Goal: Information Seeking & Learning: Learn about a topic

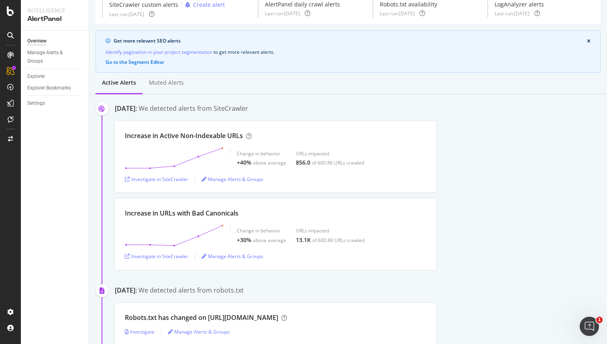
scroll to position [38, 0]
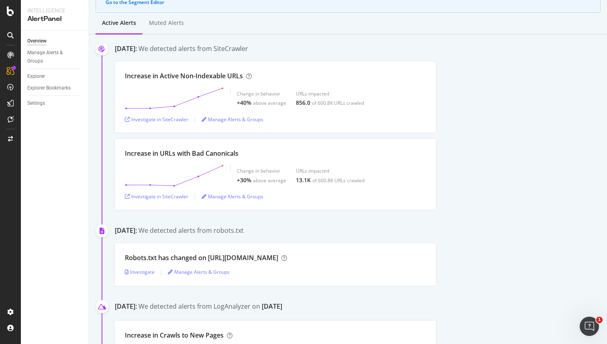
scroll to position [105, 0]
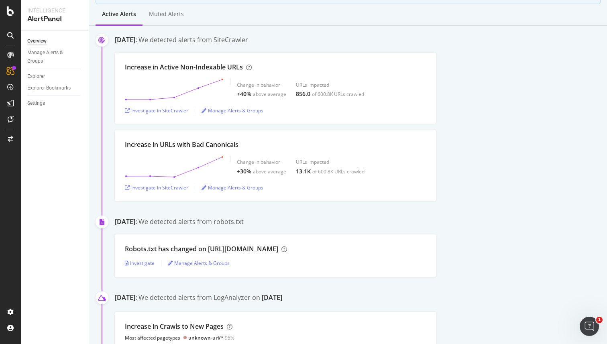
click at [486, 102] on div "Increase in Active Non-Indexable URLs Change in behavior +40% above average URL…" at bounding box center [361, 88] width 492 height 71
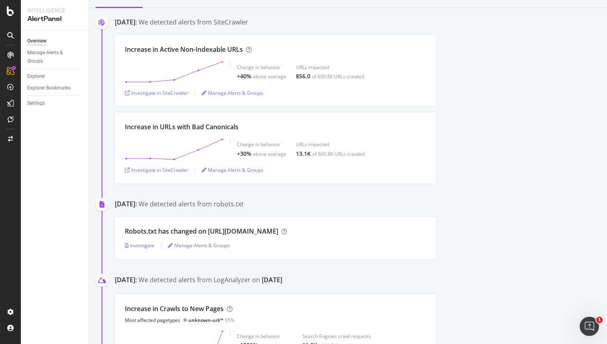
scroll to position [125, 0]
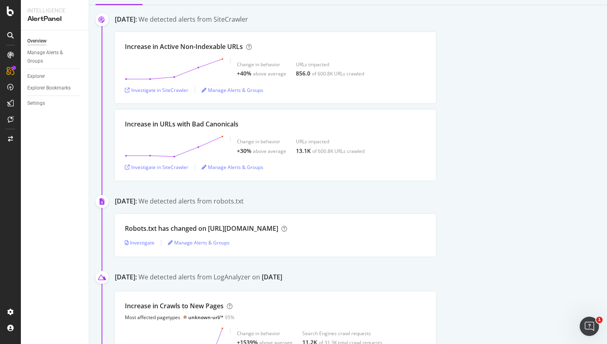
click at [501, 92] on div "Increase in Active Non-Indexable URLs Change in behavior +40% above average URL…" at bounding box center [361, 67] width 492 height 71
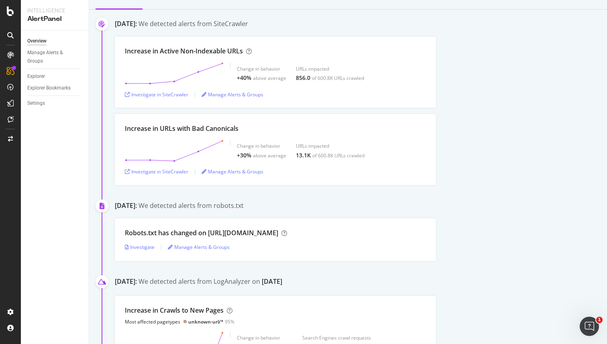
click at [489, 78] on div "Increase in Active Non-Indexable URLs Change in behavior +40% above average URL…" at bounding box center [361, 72] width 492 height 71
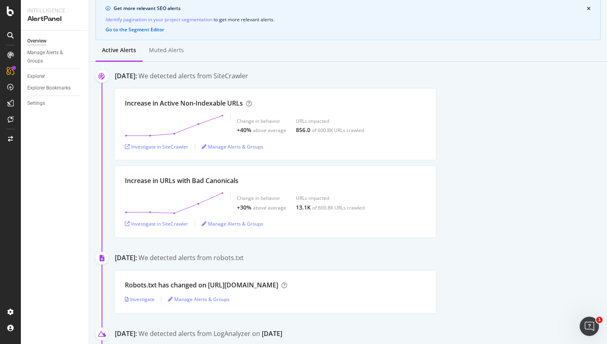
click at [489, 86] on div "[DATE]: We detected alerts from SiteCrawler Increase in Active Non-Indexable UR…" at bounding box center [361, 154] width 492 height 166
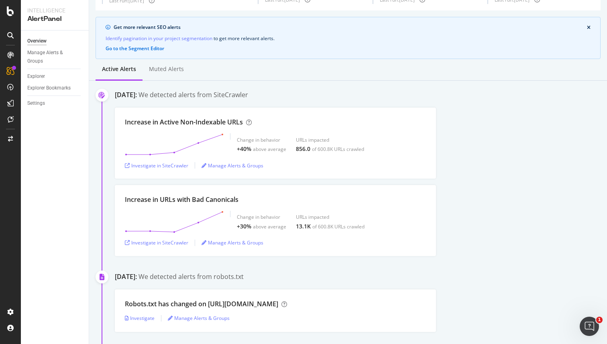
scroll to position [48, 0]
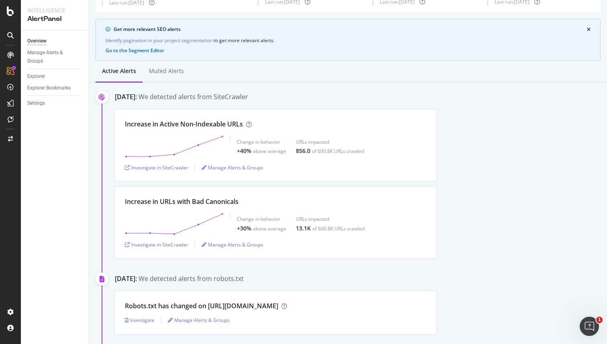
click at [502, 105] on div "[DATE]: We detected alerts from SiteCrawler Increase in Active Non-Indexable UR…" at bounding box center [361, 175] width 492 height 166
click at [497, 107] on div "[DATE]: We detected alerts from SiteCrawler Increase in Active Non-Indexable UR…" at bounding box center [361, 175] width 492 height 166
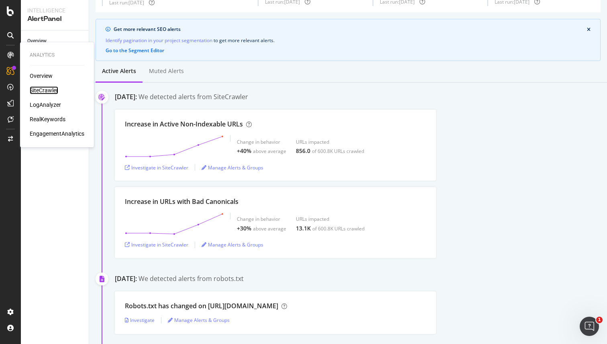
click at [44, 90] on div "SiteCrawler" at bounding box center [44, 90] width 29 height 8
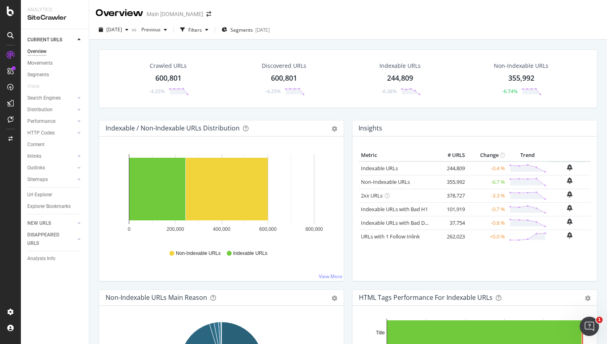
click at [420, 40] on div "Crawled URLs 600,801 -4.25% Discovered URLs 600,801 -4.25% Indexable URLs 244,8…" at bounding box center [348, 212] width 518 height 344
click at [80, 156] on icon at bounding box center [79, 156] width 3 height 5
click at [38, 157] on div "Inlinks" at bounding box center [34, 156] width 14 height 8
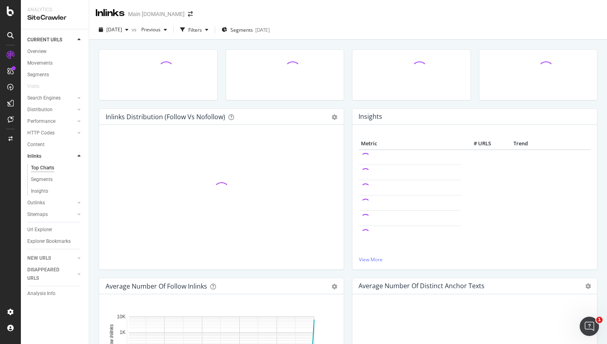
click at [436, 41] on div "Inlinks Distribution (Follow vs Nofollow) Pie Table Add to Custom Report Hold C…" at bounding box center [348, 212] width 518 height 344
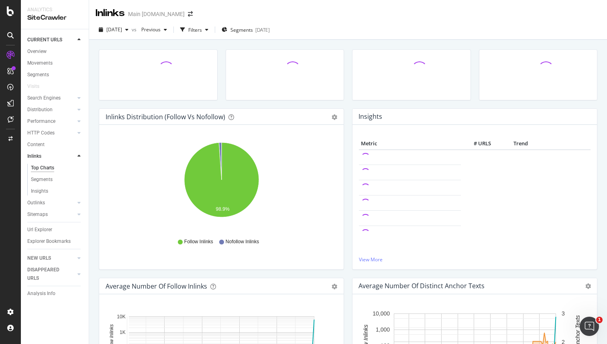
click at [436, 41] on div "Inlinks Distribution (Follow vs Nofollow) Pie Table Export as CSV Add to Custom…" at bounding box center [348, 212] width 518 height 344
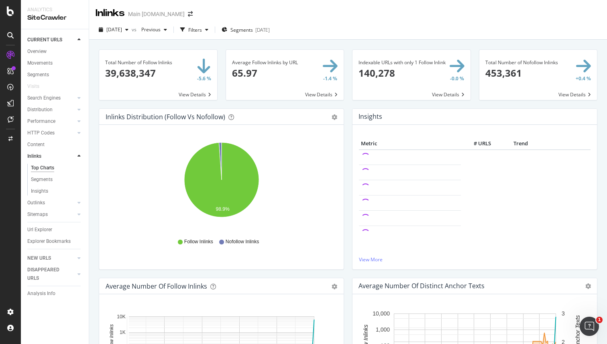
click at [424, 44] on div "Total Number of Follow Inlinks 39,638,347 -5.6 % View Details Average Follow In…" at bounding box center [348, 344] width 499 height 602
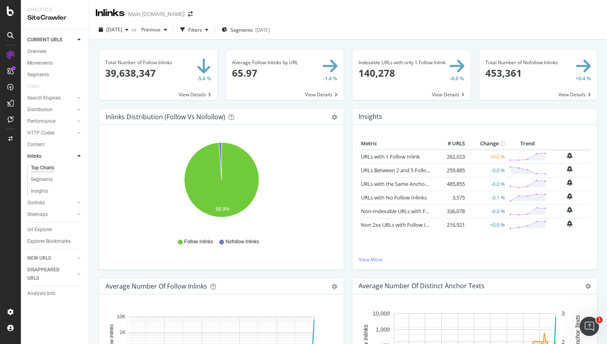
click at [153, 73] on span at bounding box center [158, 75] width 118 height 50
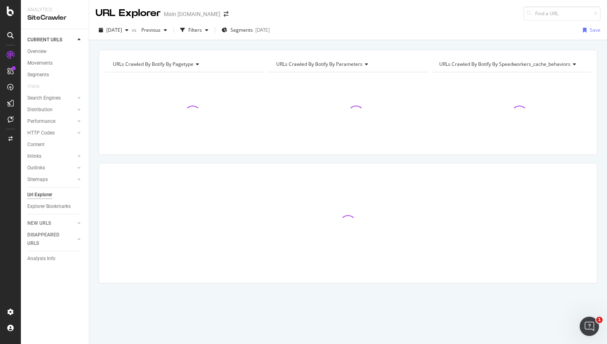
click at [507, 45] on div "URLs Crawled By Botify By pagetype Chart (by Value) Table Expand Export as CSV …" at bounding box center [348, 49] width 518 height 19
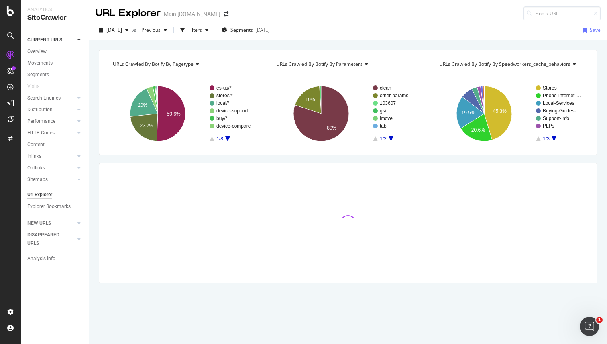
click at [529, 45] on div "URLs Crawled By Botify By pagetype Chart (by Value) Table Expand Export as CSV …" at bounding box center [348, 49] width 518 height 19
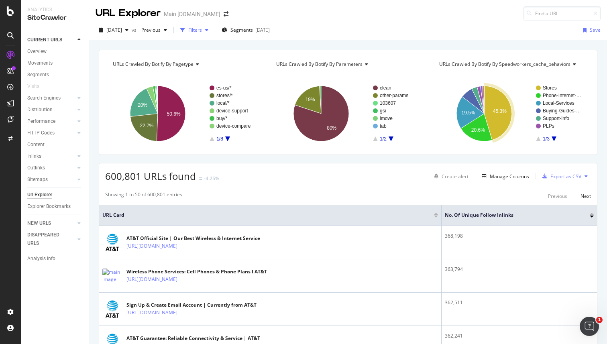
click at [202, 31] on div "Filters" at bounding box center [195, 30] width 14 height 7
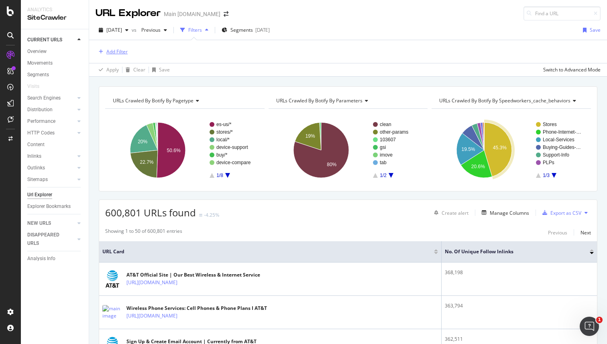
click at [126, 53] on div "Add Filter" at bounding box center [116, 51] width 21 height 7
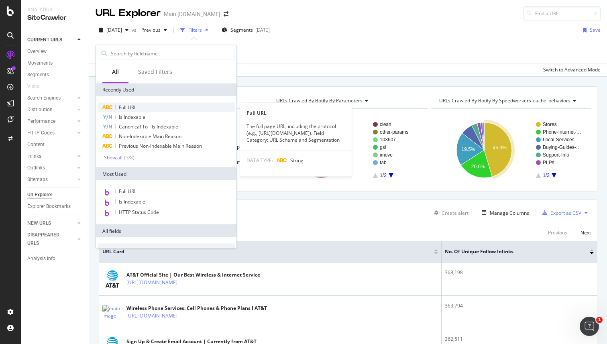
click at [161, 110] on div "Full URL" at bounding box center [166, 108] width 137 height 10
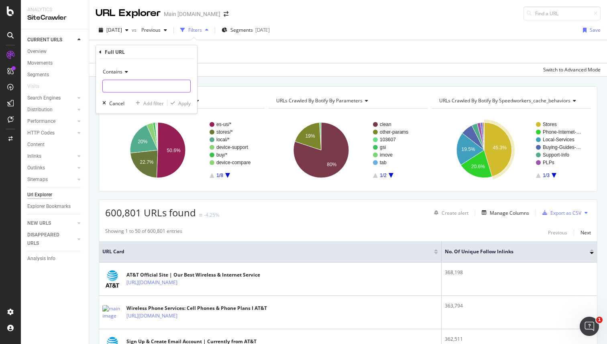
click at [141, 86] on input "text" at bounding box center [147, 86] width 88 height 13
type input "es-us"
click at [178, 104] on div "Apply" at bounding box center [184, 103] width 12 height 7
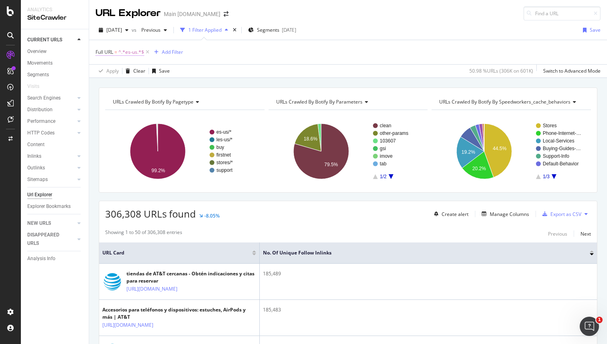
click at [134, 55] on span "^.*es-us.*$" at bounding box center [131, 52] width 26 height 11
click at [125, 69] on icon at bounding box center [125, 71] width 6 height 5
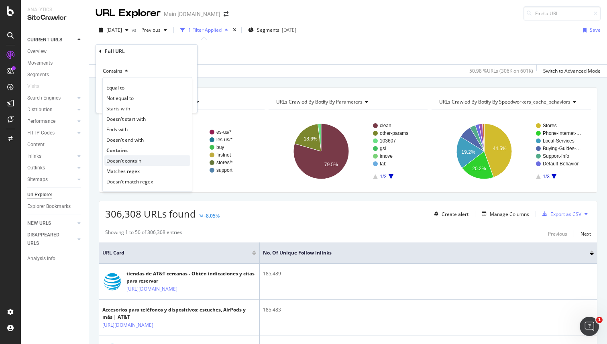
click at [126, 159] on span "Doesn't contain" at bounding box center [123, 160] width 35 height 7
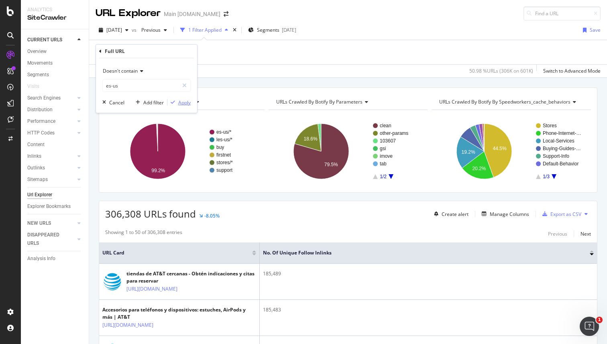
click at [184, 100] on div "Apply" at bounding box center [184, 102] width 12 height 7
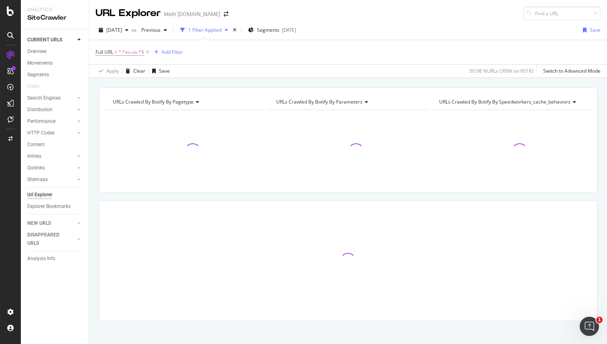
click at [371, 79] on div "URLs Crawled By Botify By pagetype Chart (by Value) Table Expand Export as CSV …" at bounding box center [348, 87] width 518 height 19
click at [434, 79] on div "URLs Crawled By Botify By pagetype Chart (by Value) Table Expand Export as CSV …" at bounding box center [348, 87] width 518 height 19
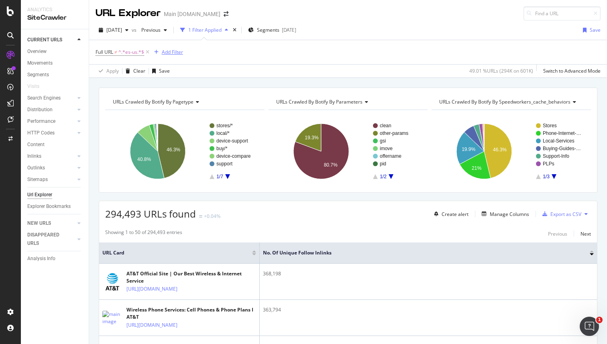
click at [167, 51] on div "Add Filter" at bounding box center [172, 52] width 21 height 7
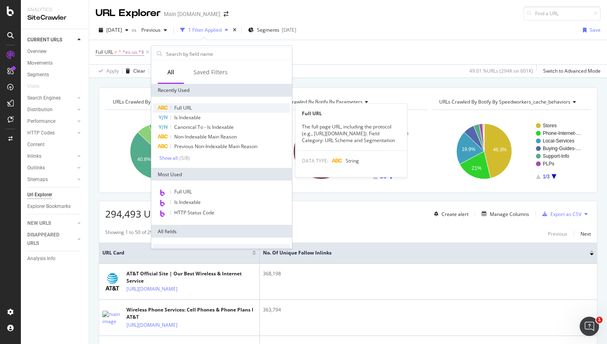
click at [198, 109] on div "Full URL" at bounding box center [221, 108] width 137 height 10
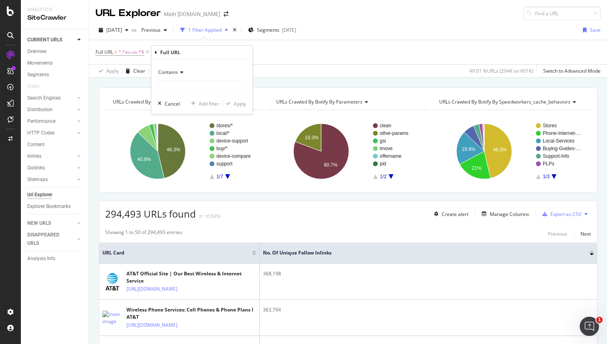
click at [183, 71] on icon at bounding box center [181, 72] width 6 height 5
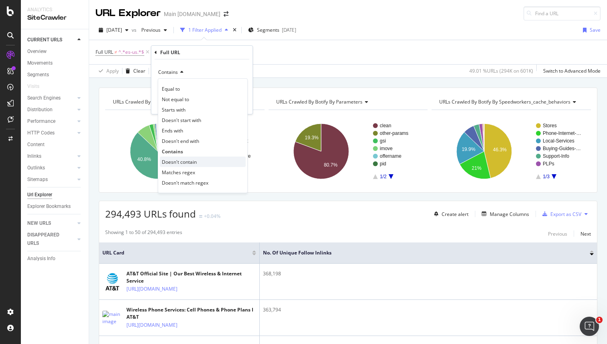
click at [188, 160] on span "Doesn't contain" at bounding box center [179, 162] width 35 height 7
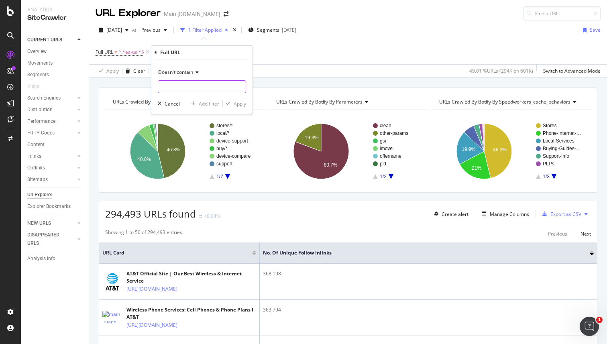
click at [192, 89] on input "text" at bounding box center [202, 86] width 88 height 13
type input "?"
click at [245, 103] on div "Apply" at bounding box center [240, 103] width 12 height 7
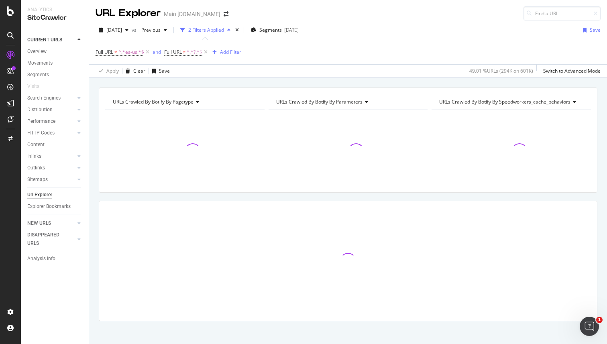
click at [433, 81] on div "URLs Crawled By Botify By pagetype Chart (by Value) Table Expand Export as CSV …" at bounding box center [348, 87] width 518 height 19
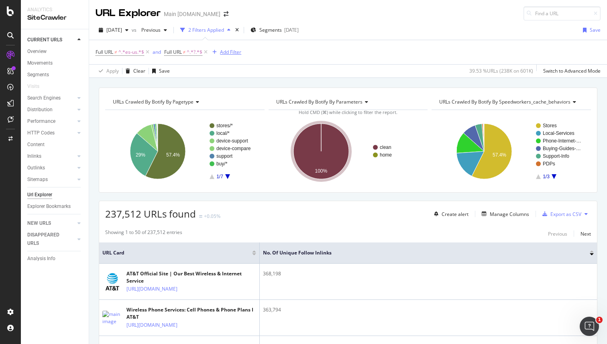
click at [223, 51] on div "Add Filter" at bounding box center [230, 52] width 21 height 7
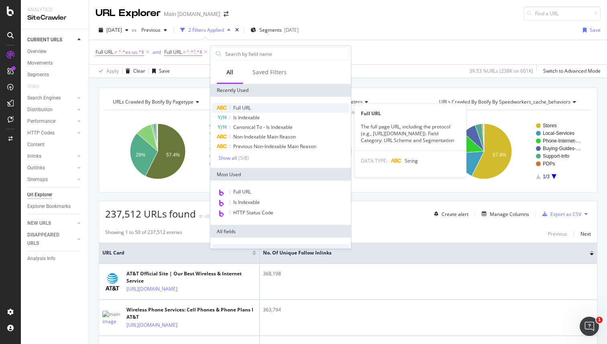
click at [247, 107] on span "Full URL" at bounding box center [242, 107] width 18 height 7
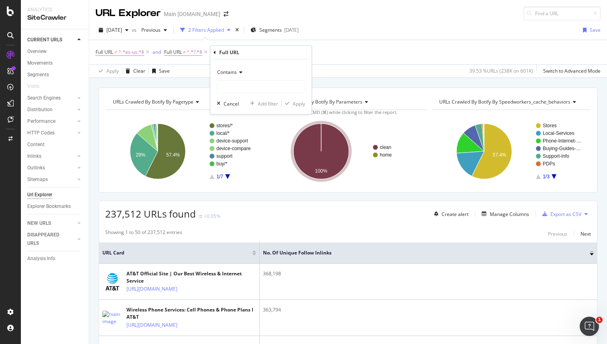
click at [242, 73] on icon at bounding box center [240, 72] width 6 height 5
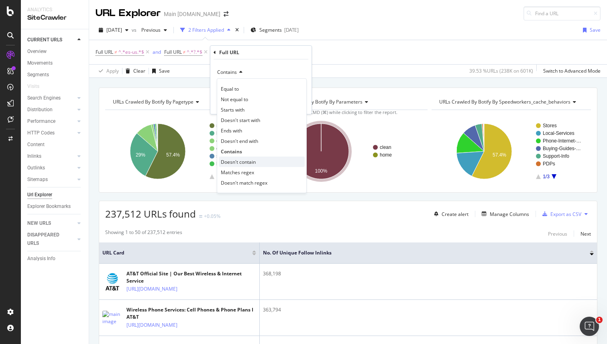
click at [245, 163] on span "Doesn't contain" at bounding box center [238, 162] width 35 height 7
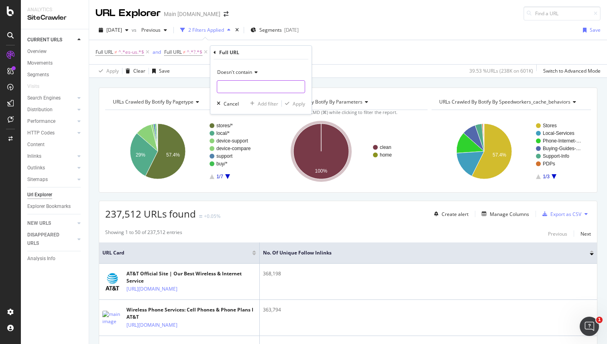
click at [245, 88] on input "text" at bounding box center [261, 86] width 88 height 13
type input "/legal/"
click at [301, 102] on div "Apply" at bounding box center [299, 103] width 12 height 7
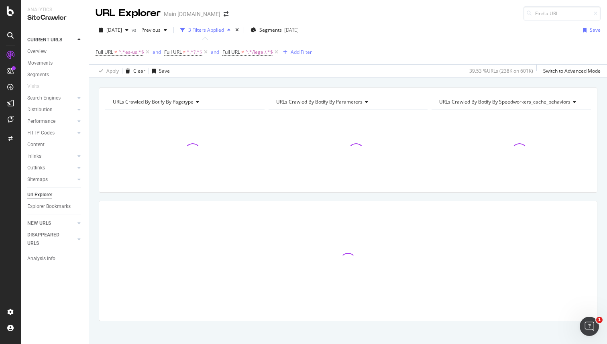
click at [470, 81] on div "URLs Crawled By Botify By pagetype Chart (by Value) Table Expand Export as CSV …" at bounding box center [348, 87] width 518 height 19
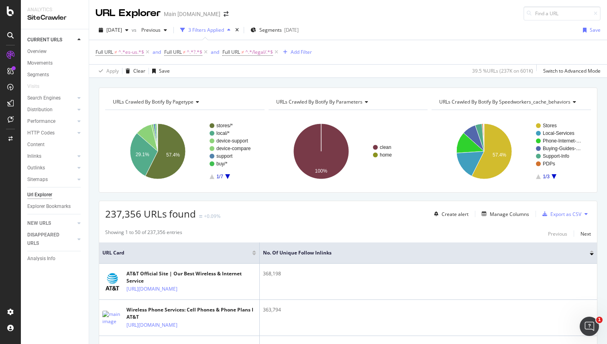
click at [444, 80] on div "URLs Crawled By Botify By pagetype Chart (by Value) Table Expand Export as CSV …" at bounding box center [348, 87] width 518 height 19
click at [297, 48] on div "Add Filter" at bounding box center [296, 52] width 32 height 9
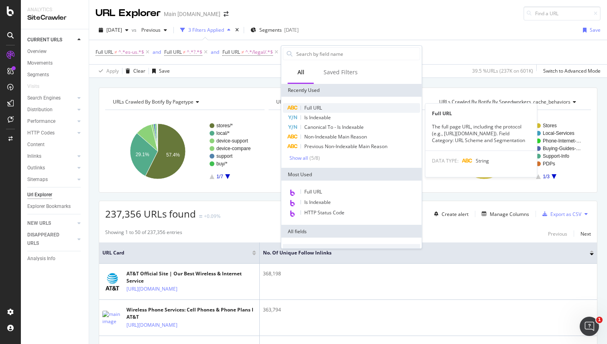
click at [320, 111] on div "Full URL" at bounding box center [351, 108] width 137 height 10
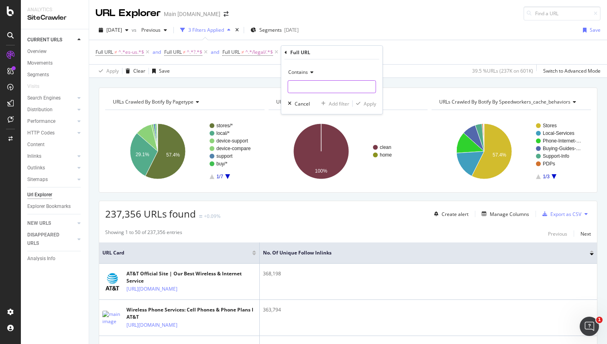
click at [313, 85] on input "text" at bounding box center [332, 86] width 88 height 13
type input "[DOMAIN_NAME]"
click at [365, 103] on div "Apply" at bounding box center [370, 103] width 12 height 7
click at [369, 51] on icon at bounding box center [372, 52] width 7 height 8
click at [439, 78] on div "URLs Crawled By Botify By pagetype Chart (by Value) Table Expand Export as CSV …" at bounding box center [348, 87] width 518 height 19
